Goal: Task Accomplishment & Management: Manage account settings

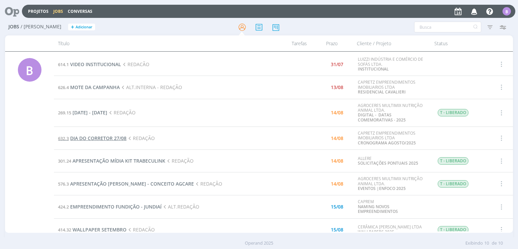
click at [100, 139] on span "DIA DO CORRETOR 27/08" at bounding box center [98, 138] width 56 height 6
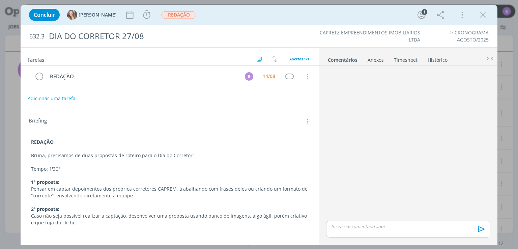
click at [306, 165] on p "Tempo: 1'30"" at bounding box center [169, 168] width 277 height 7
click at [142, 10] on icon "dialog" at bounding box center [147, 15] width 10 height 10
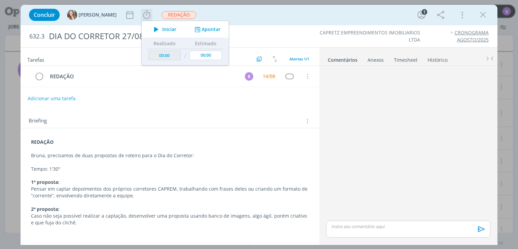
click at [195, 28] on button "Apontar" at bounding box center [207, 29] width 28 height 7
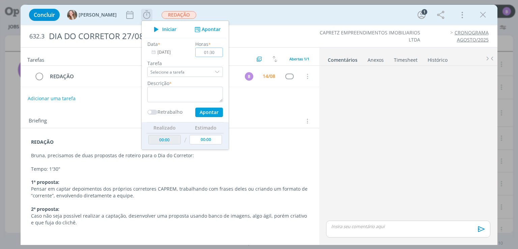
type input "01:30"
click at [171, 90] on textarea "dialog" at bounding box center [184, 95] width 75 height 16
click at [157, 97] on textarea "dialog" at bounding box center [184, 95] width 75 height 16
type textarea "Timesheet"
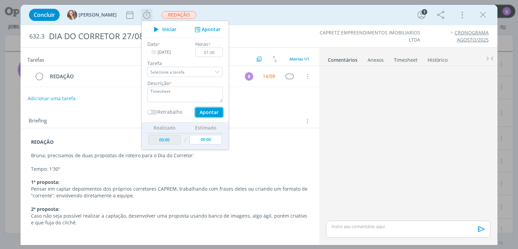
click at [195, 111] on button "Apontar" at bounding box center [209, 112] width 28 height 9
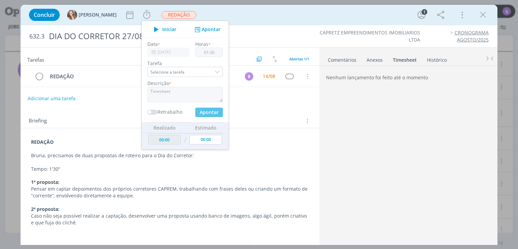
type input "01:30"
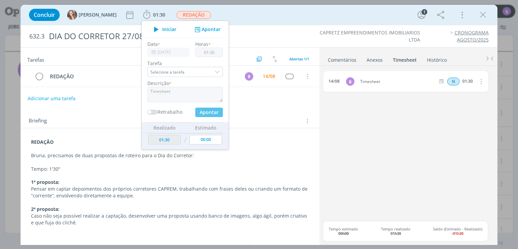
type input "00:00"
click at [337, 57] on link "Comentários" at bounding box center [341, 59] width 29 height 10
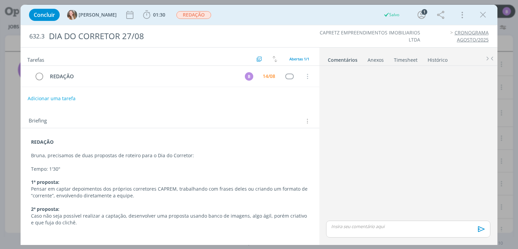
click at [366, 234] on div "dialog" at bounding box center [408, 228] width 164 height 17
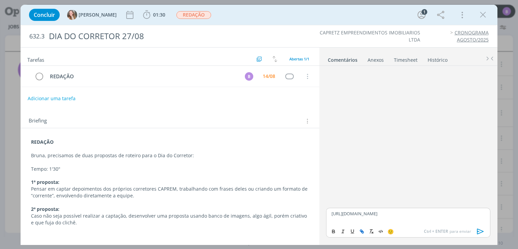
click at [363, 229] on icon "dialog" at bounding box center [361, 230] width 5 height 5
type input "[URL][DOMAIN_NAME]"
click at [446, 200] on link "dialog" at bounding box center [440, 200] width 18 height 6
click at [424, 216] on p "[URL][DOMAIN_NAME]" at bounding box center [407, 213] width 153 height 6
click at [41, 73] on icon "dialog" at bounding box center [38, 76] width 9 height 10
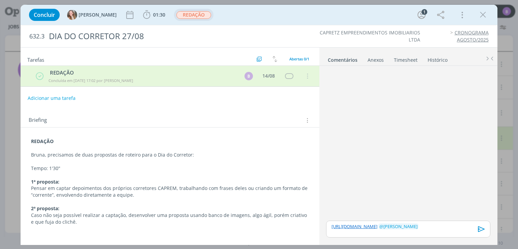
click at [181, 13] on span "REDAÇÃO" at bounding box center [193, 15] width 35 height 8
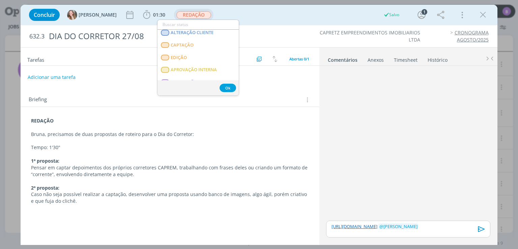
scroll to position [66, 0]
click at [221, 64] on INTERNA "APROVAÇÃO INTERNA" at bounding box center [197, 69] width 81 height 12
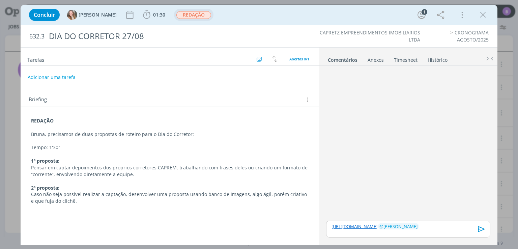
click at [481, 228] on icon "dialog" at bounding box center [481, 229] width 10 height 10
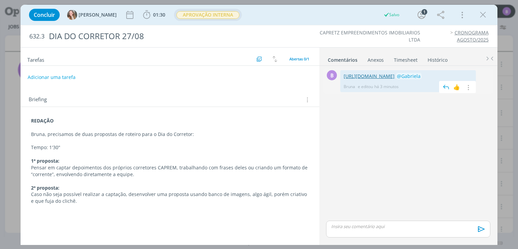
click at [367, 79] on link "[URL][DOMAIN_NAME]" at bounding box center [368, 76] width 51 height 6
click at [482, 14] on icon "dialog" at bounding box center [483, 15] width 10 height 10
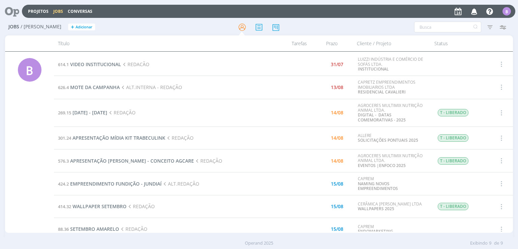
click at [313, 26] on div at bounding box center [258, 27] width 169 height 12
click at [145, 136] on span "APRESENTAÇÃO MÍDIA KIT TRABECULINK" at bounding box center [118, 137] width 93 height 6
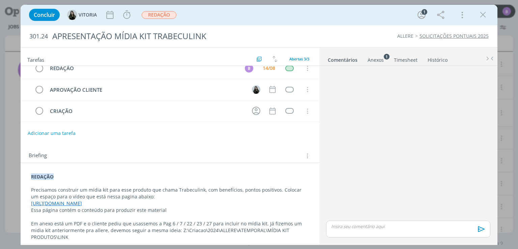
scroll to position [11, 0]
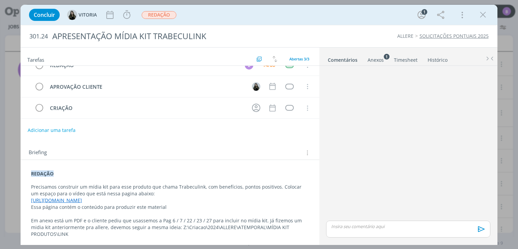
click at [82, 199] on link "[URL][DOMAIN_NAME]" at bounding box center [56, 200] width 51 height 6
click at [124, 211] on link "[URL][DOMAIN_NAME]" at bounding box center [99, 213] width 51 height 9
click at [174, 94] on tr "APROVAÇÃO CLIENTE Cancelar" at bounding box center [170, 86] width 298 height 21
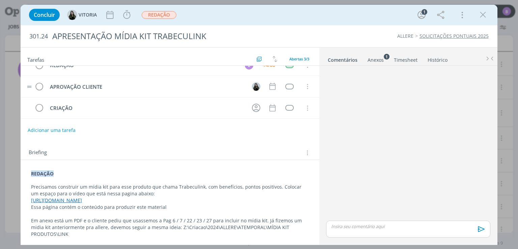
drag, startPoint x: 174, startPoint y: 94, endPoint x: 156, endPoint y: 93, distance: 17.5
click at [179, 94] on tr "APROVAÇÃO CLIENTE Cancelar" at bounding box center [170, 86] width 298 height 21
click at [156, 93] on tr "APROVAÇÃO CLIENTE Cancelar" at bounding box center [170, 86] width 298 height 21
click at [156, 91] on tr "APROVAÇÃO CLIENTE Cancelar" at bounding box center [170, 86] width 298 height 21
click at [156, 91] on td "APROVAÇÃO CLIENTE" at bounding box center [144, 87] width 198 height 12
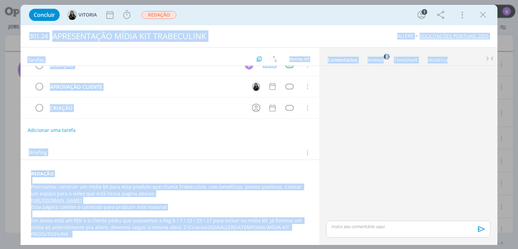
drag, startPoint x: 357, startPoint y: -27, endPoint x: 376, endPoint y: 26, distance: 55.5
click at [376, 26] on div "301.24 APRESENTAÇÃO MÍDIA KIT TRABECULINK ALLERE SOLICITAÇÕES PONTUAIS 2025 Tar…" at bounding box center [259, 134] width 476 height 219
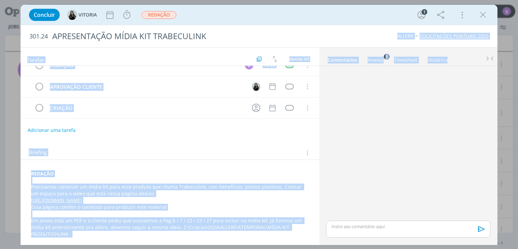
click at [380, 91] on div "dialog" at bounding box center [407, 143] width 169 height 151
